Goal: Task Accomplishment & Management: Manage account settings

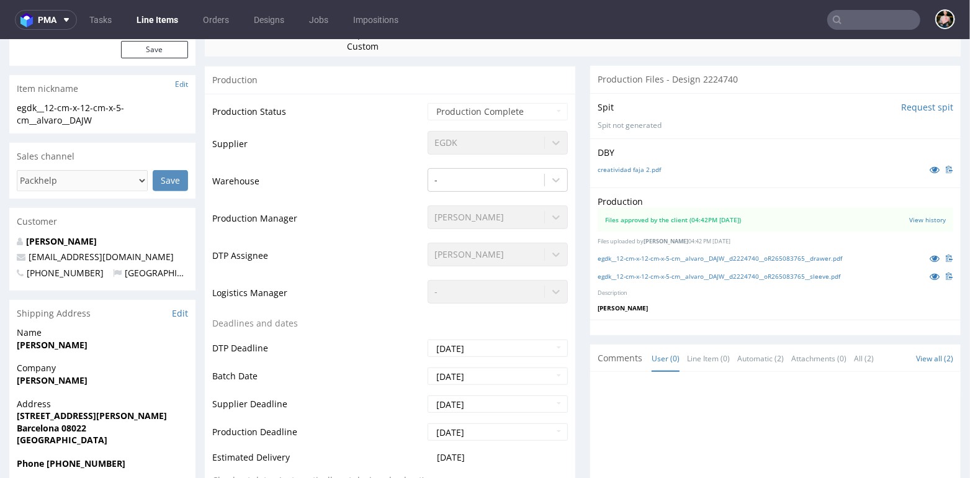
scroll to position [224, 0]
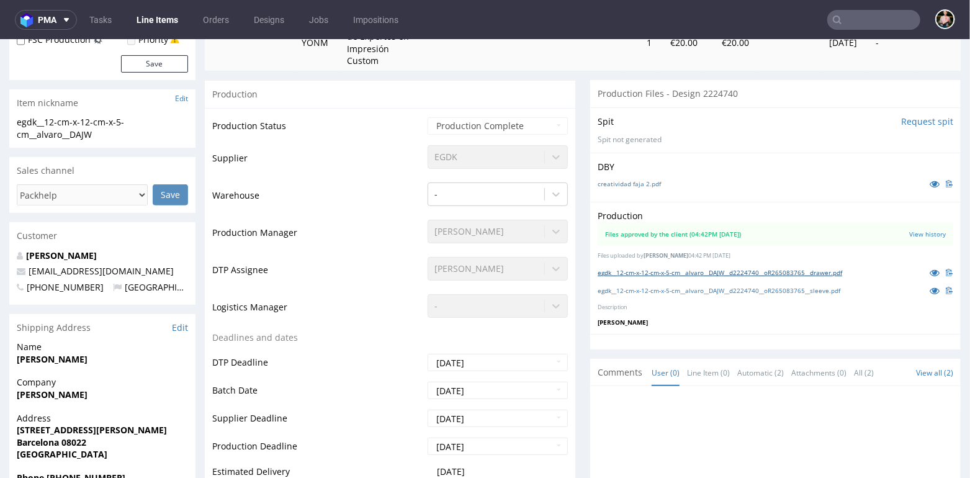
click at [755, 269] on link "egdk__12-cm-x-12-cm-x-5-cm__alvaro__DAJW__d2224740__oR265083765__drawer.pdf" at bounding box center [720, 272] width 245 height 9
click at [731, 283] on div "egdk__12-cm-x-12-cm-x-5-cm__alvaro__DAJW__d2224740__oR265083765__sleeve.pdf" at bounding box center [776, 290] width 356 height 14
click at [731, 286] on link "egdk__12-cm-x-12-cm-x-5-cm__alvaro__DAJW__d2224740__oR265083765__sleeve.pdf" at bounding box center [719, 290] width 243 height 9
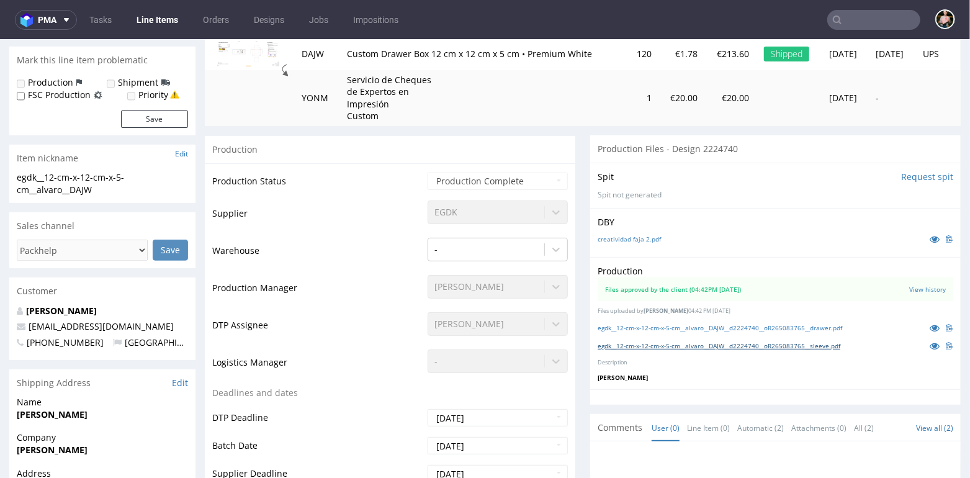
scroll to position [0, 0]
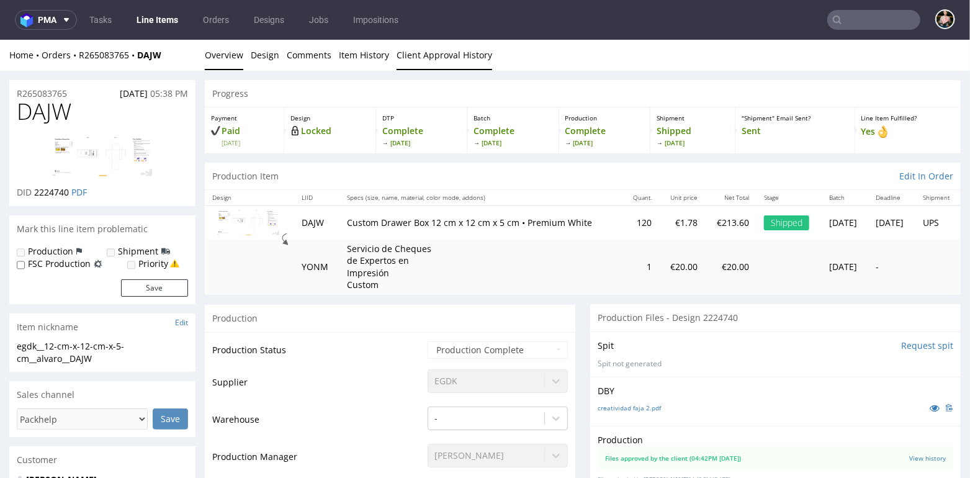
click at [452, 58] on link "Client Approval History" at bounding box center [445, 54] width 96 height 30
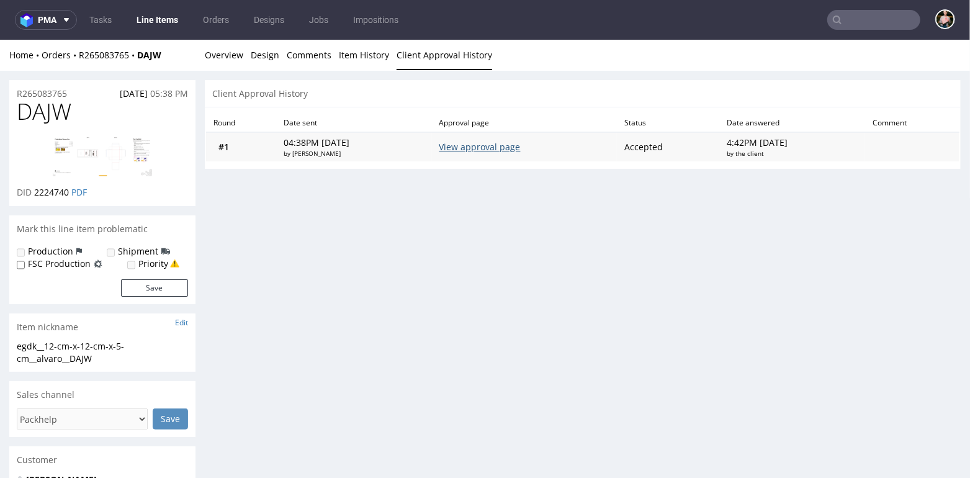
click at [495, 147] on link "View approval page" at bounding box center [480, 146] width 81 height 12
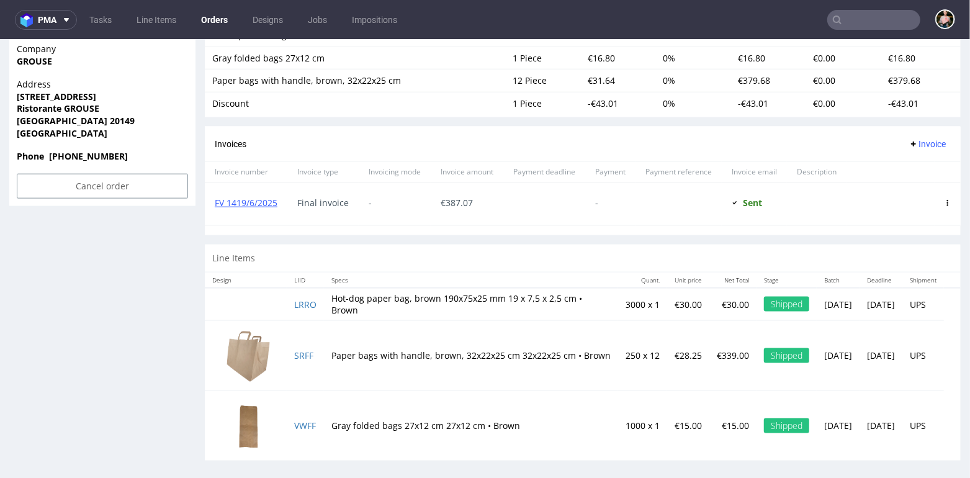
scroll to position [3, 0]
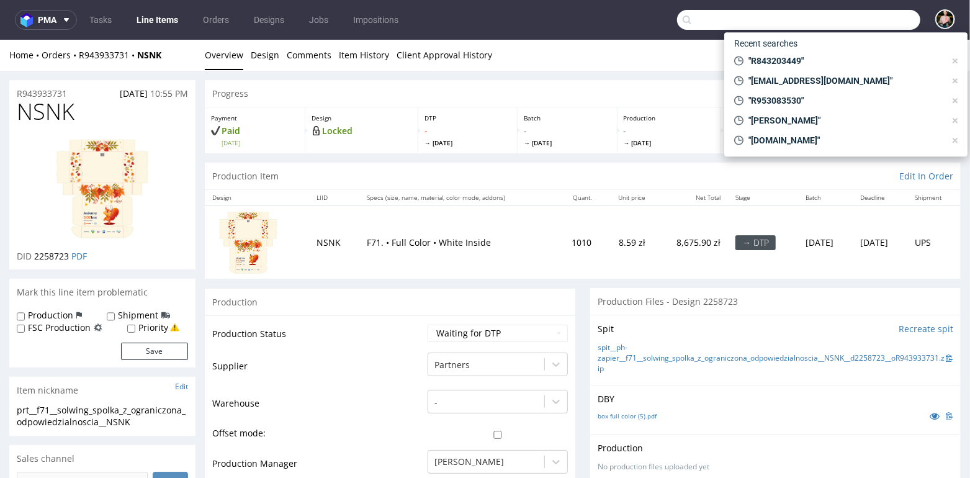
scroll to position [178, 0]
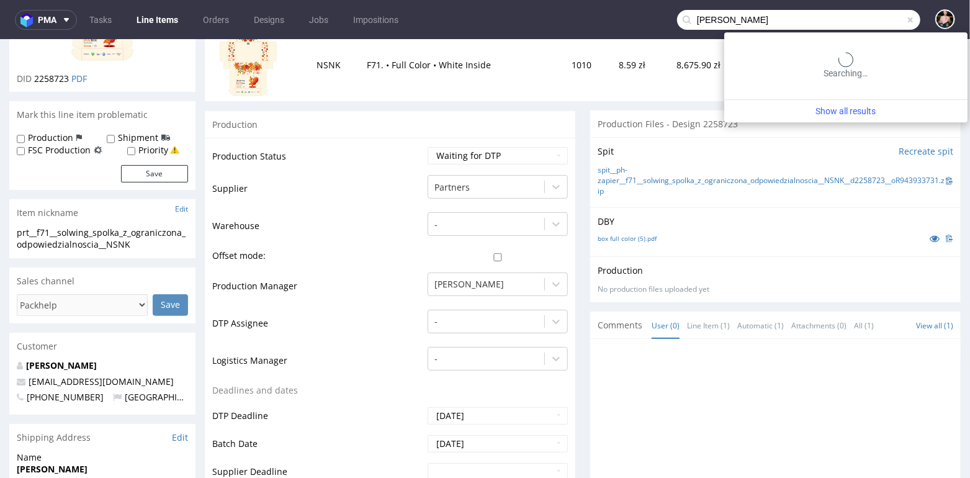
type input "Marcin Świdziński"
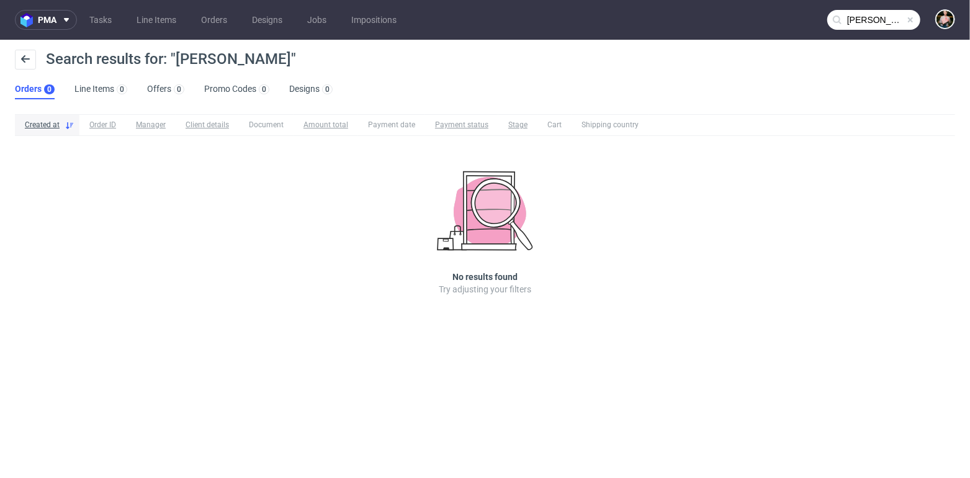
click at [913, 21] on span at bounding box center [911, 20] width 10 height 10
click at [868, 21] on input "text" at bounding box center [873, 20] width 93 height 20
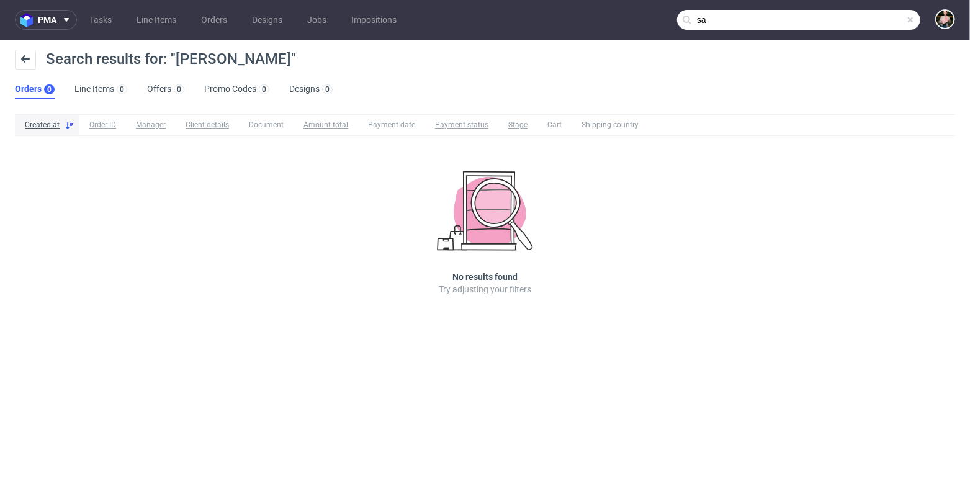
type input "s"
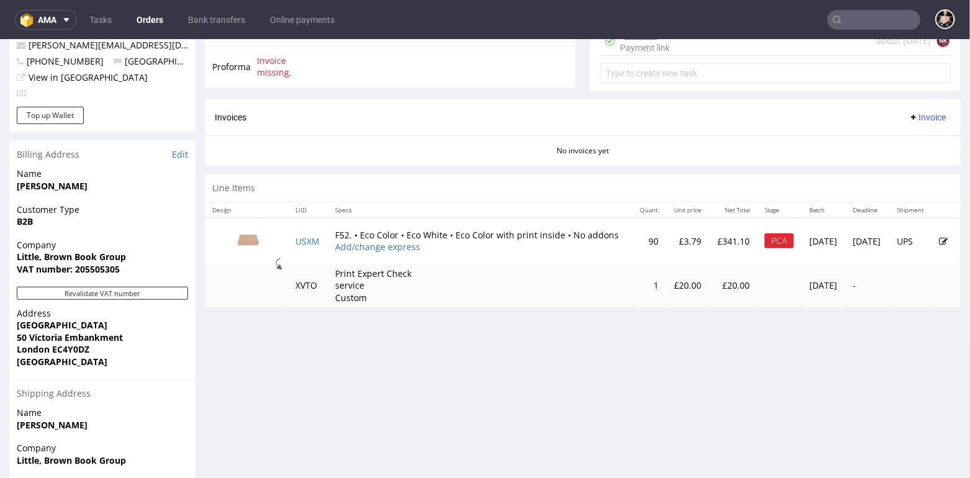
scroll to position [628, 0]
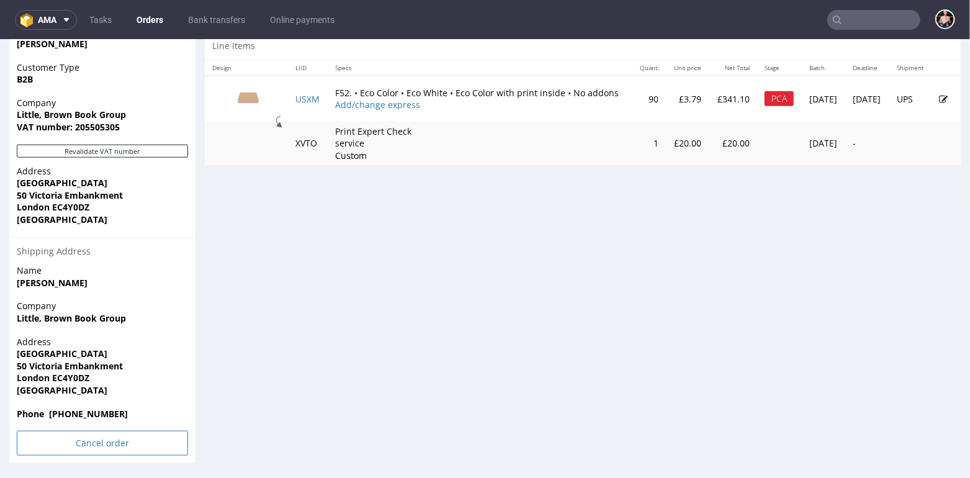
click at [99, 444] on input "Cancel order" at bounding box center [102, 442] width 171 height 25
click at [71, 408] on link "Yes" at bounding box center [83, 409] width 35 height 19
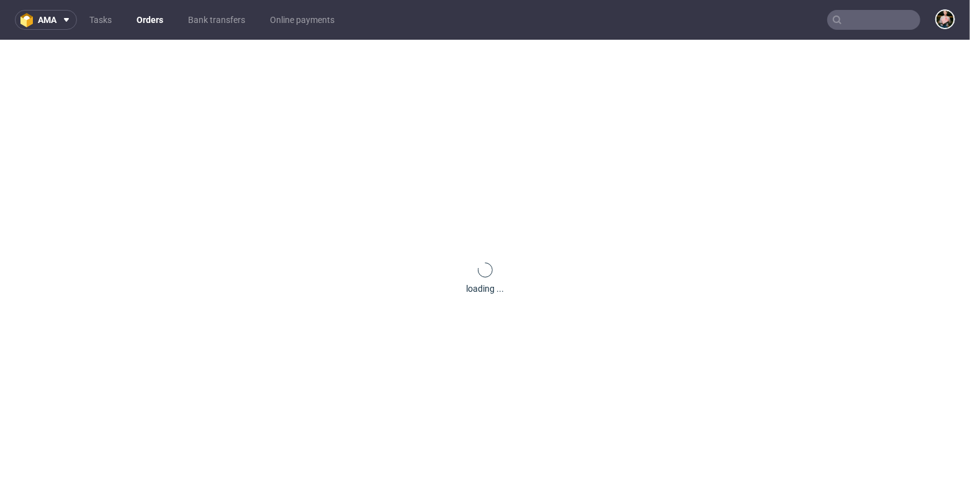
scroll to position [0, 0]
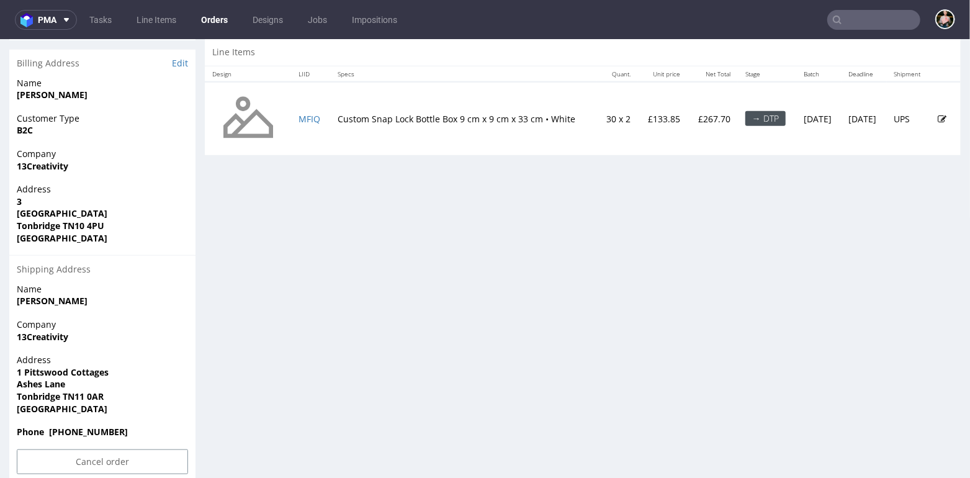
scroll to position [630, 0]
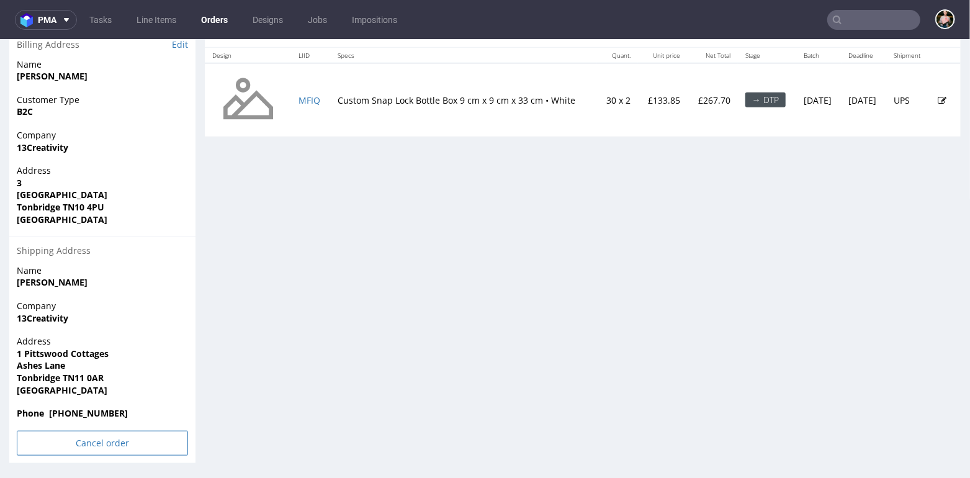
click at [55, 445] on input "Cancel order" at bounding box center [102, 442] width 171 height 25
click at [80, 407] on icon at bounding box center [76, 408] width 7 height 9
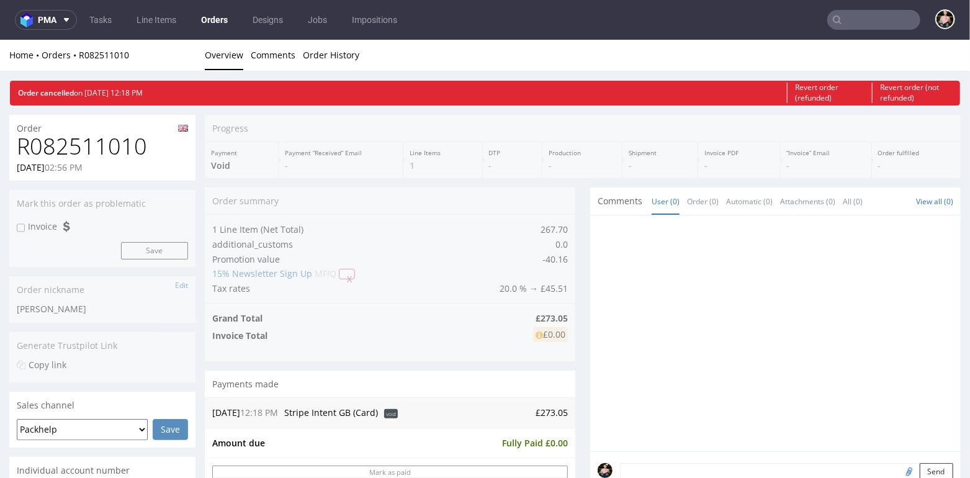
scroll to position [0, 0]
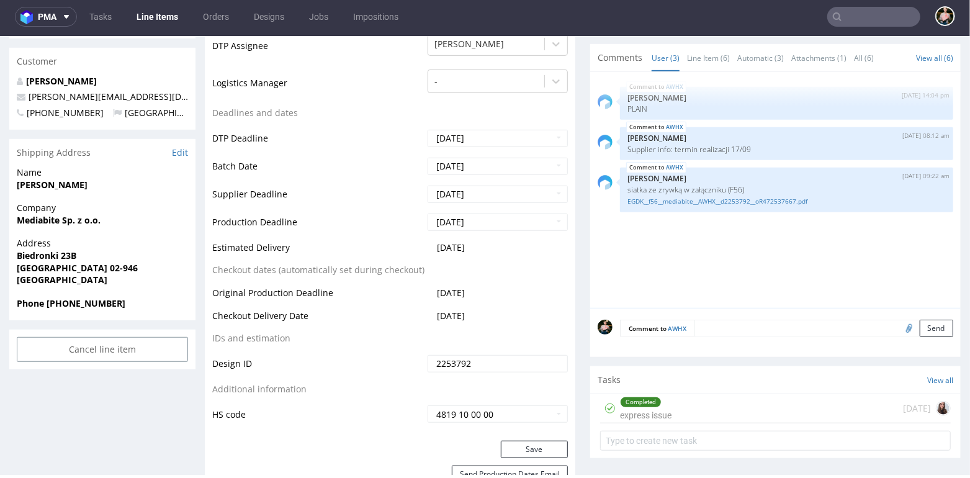
scroll to position [373, 0]
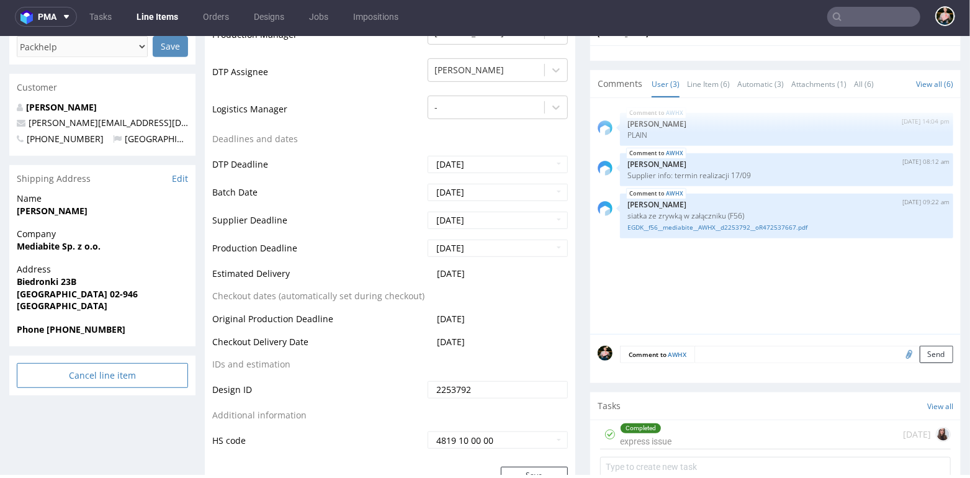
click at [92, 370] on input "Cancel line item" at bounding box center [102, 375] width 171 height 25
click at [75, 337] on icon at bounding box center [76, 340] width 7 height 9
